Goal: Task Accomplishment & Management: Complete application form

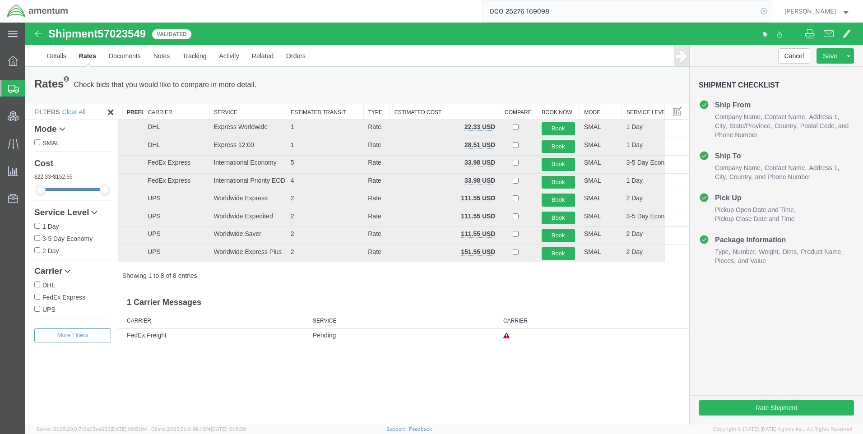
click at [770, 11] on icon at bounding box center [764, 11] width 13 height 13
paste input "DCO-25276-169098"
type input "DCO-25276-169098"
click at [770, 13] on icon at bounding box center [764, 11] width 13 height 13
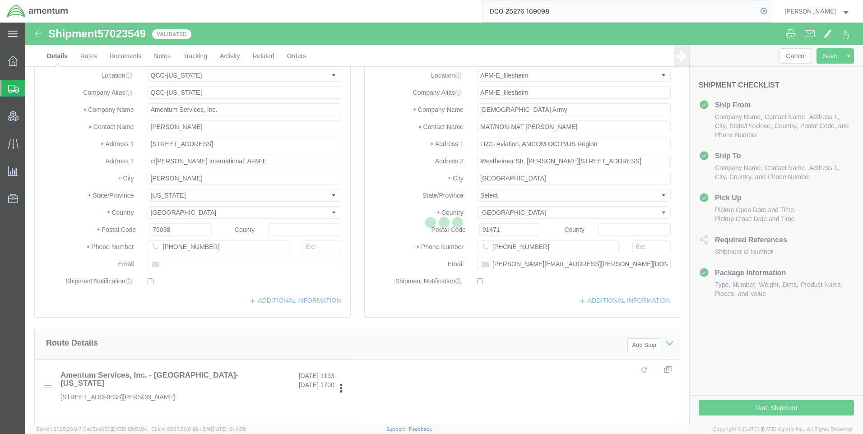
select select "42668"
select select "42637"
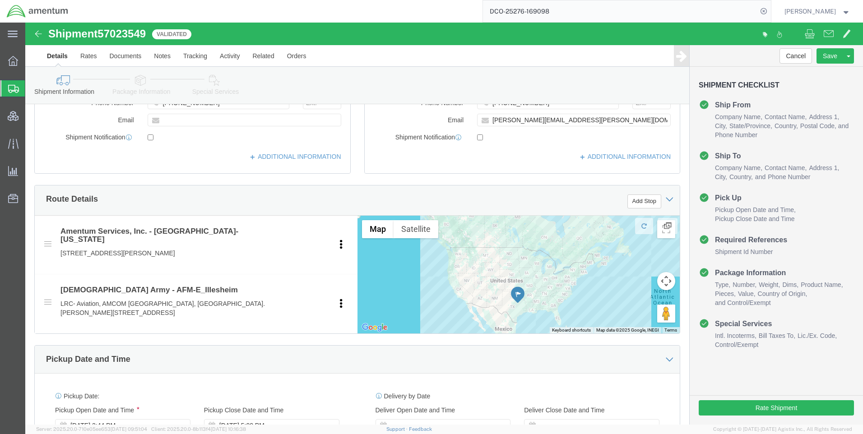
scroll to position [497, 0]
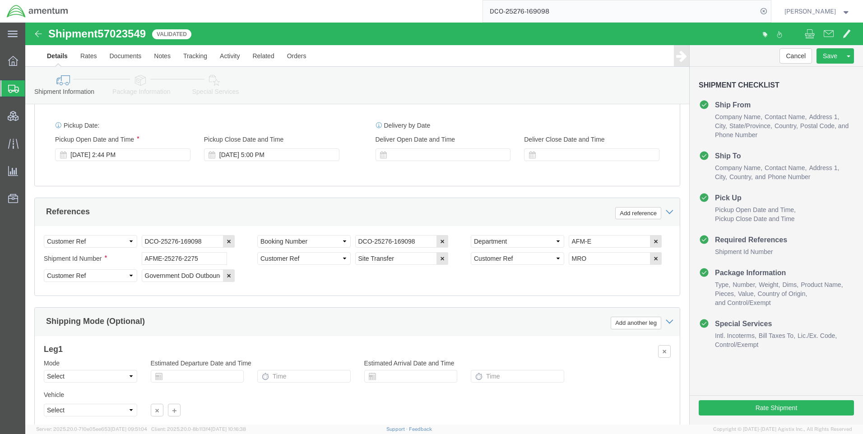
click link "Special Services"
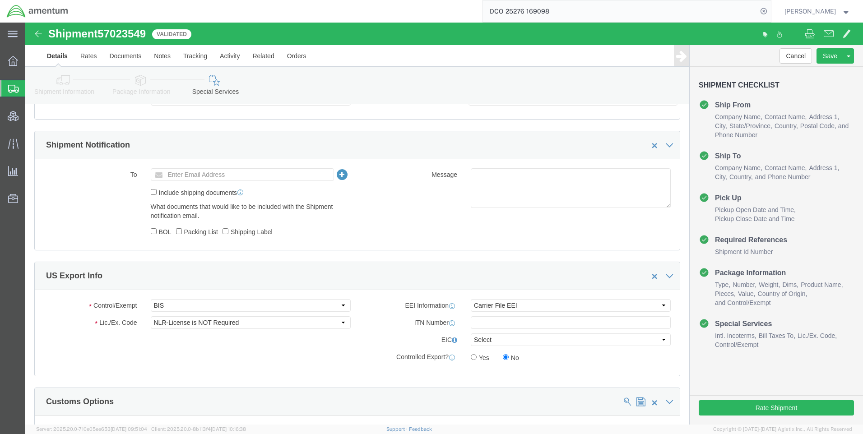
scroll to position [619, 0]
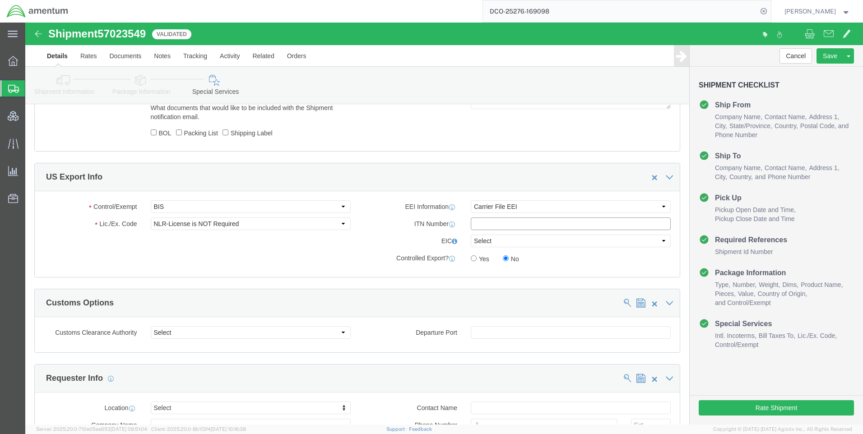
paste input "X20251003514412"
type input "X20251003514412"
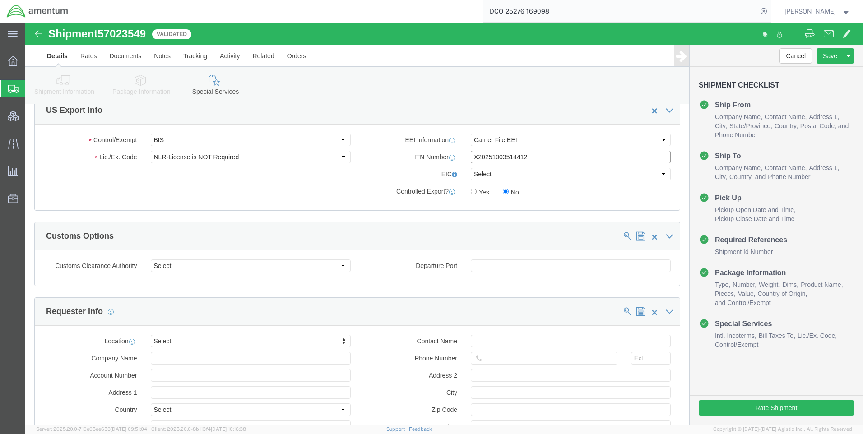
scroll to position [665, 0]
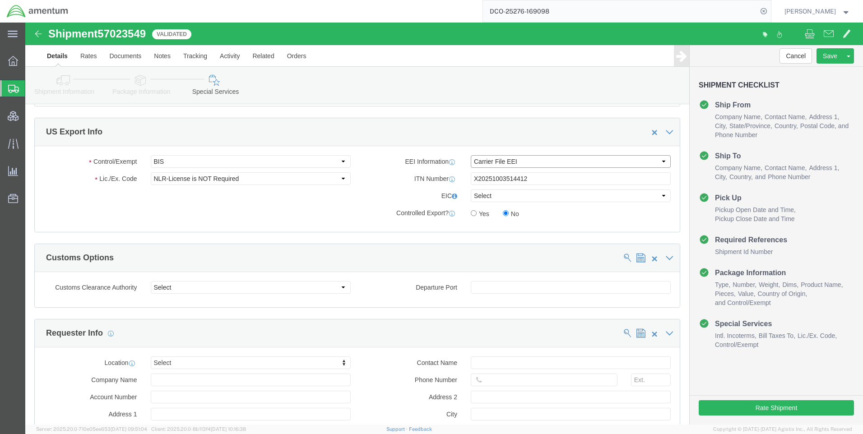
click select "Select AES-Direct EEI Carrier File EEI EEI Exempt"
select select "AESD"
click select "Select AES-Direct EEI Carrier File EEI EEI Exempt"
click button "Rate Shipment"
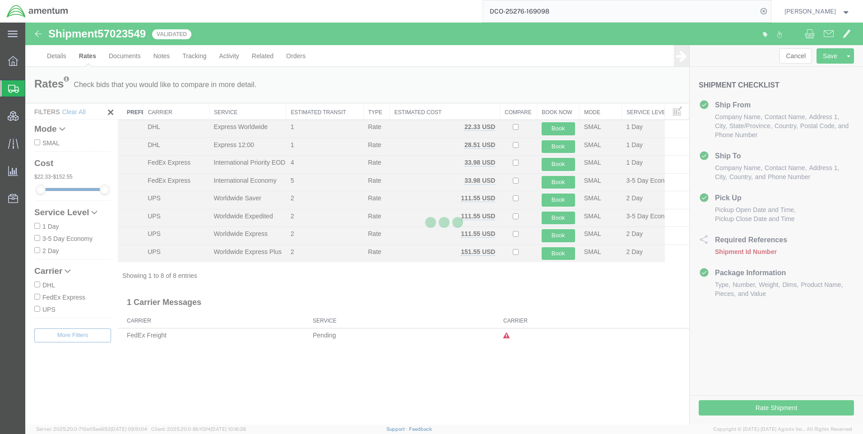
scroll to position [0, 0]
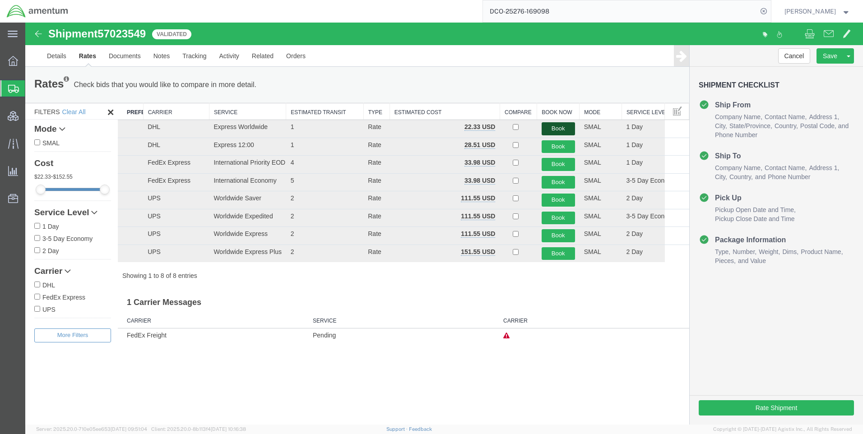
click at [556, 126] on button "Book" at bounding box center [558, 128] width 33 height 13
